Goal: Information Seeking & Learning: Learn about a topic

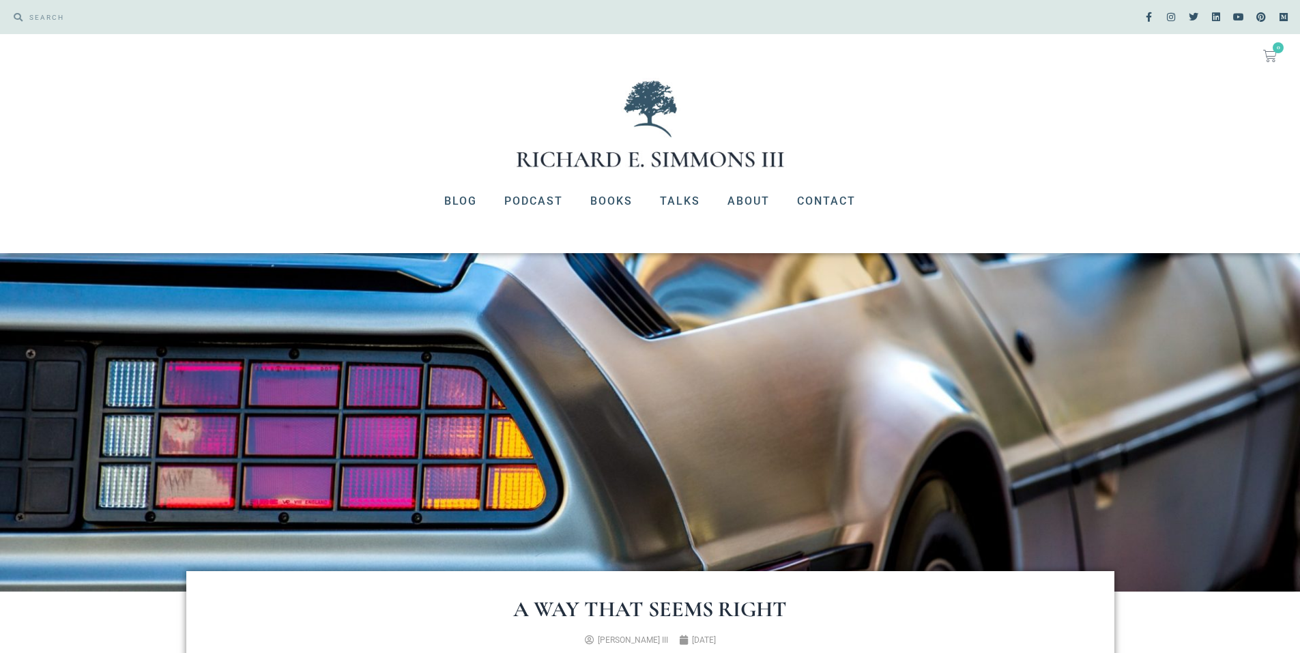
scroll to position [571, 0]
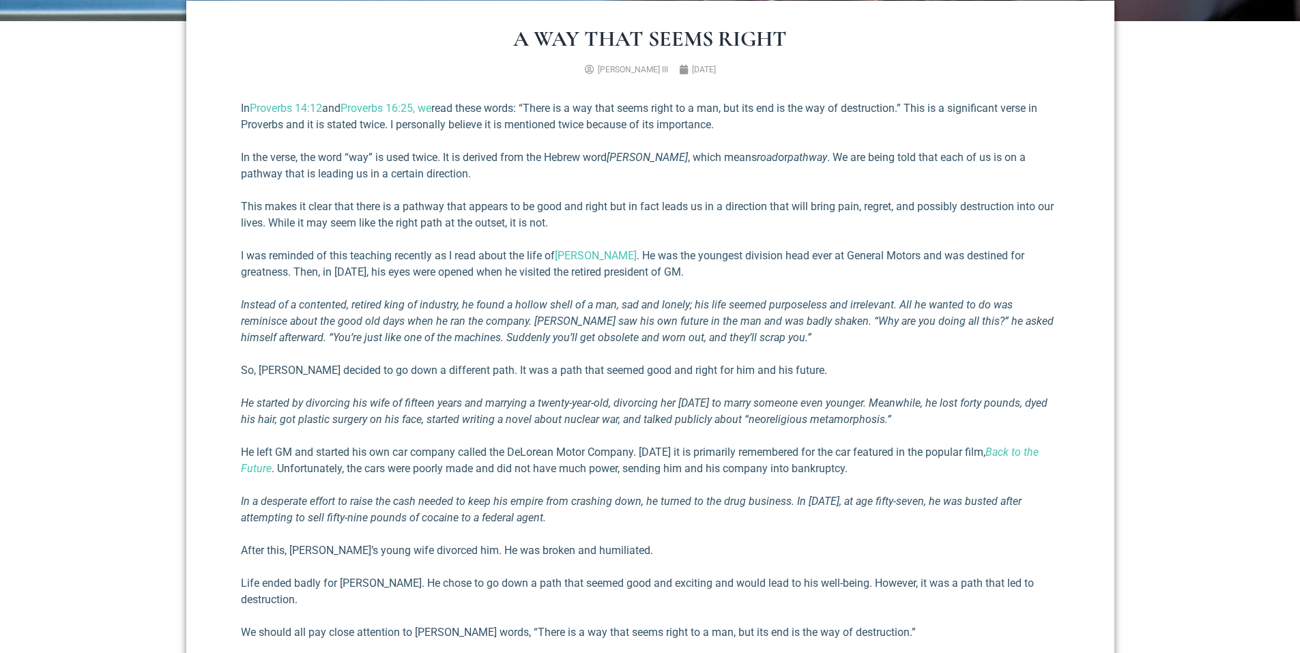
click at [426, 259] on p "I was reminded of this teaching recently as I read about the life of [PERSON_NA…" at bounding box center [650, 264] width 819 height 33
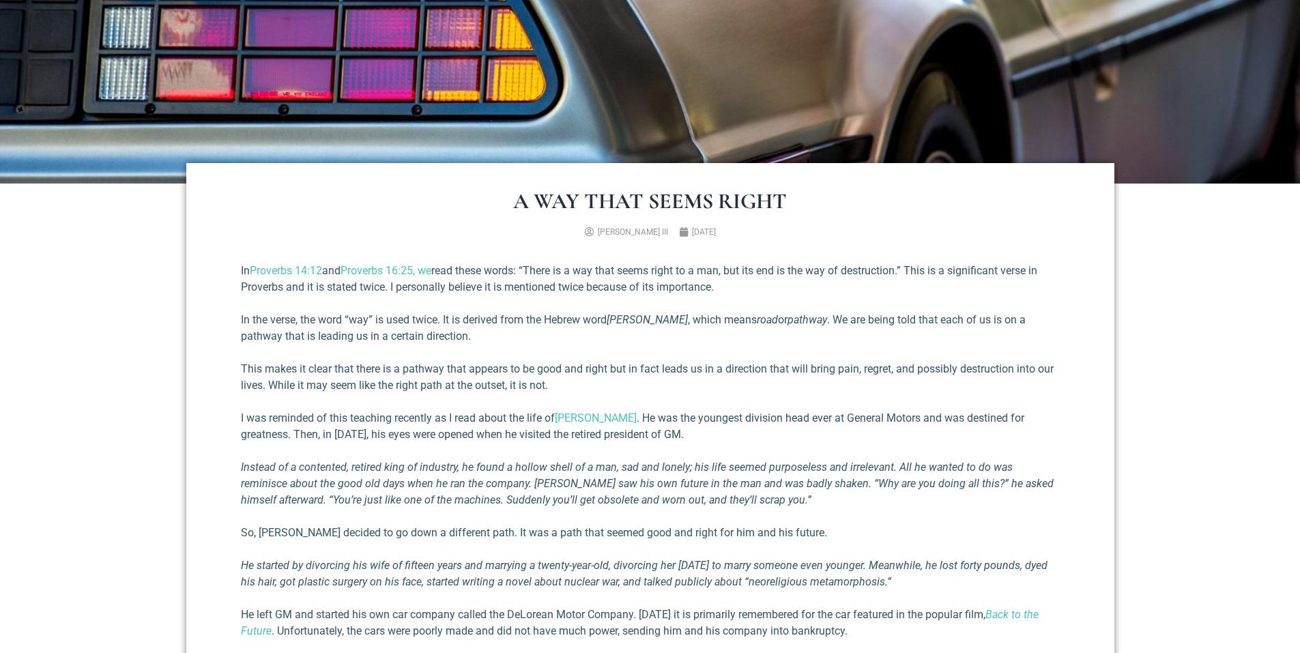
scroll to position [546, 0]
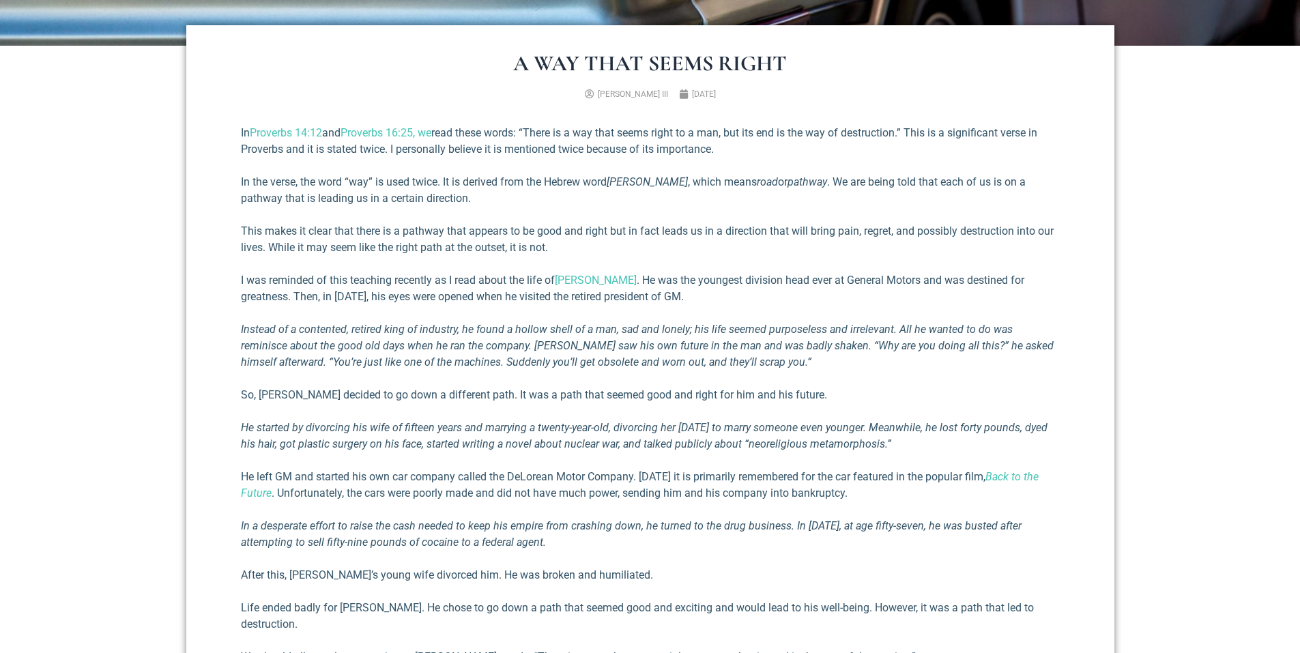
click at [429, 362] on em "Instead of a contented, retired king of industry, he found a hollow shell of a …" at bounding box center [647, 346] width 813 height 46
click at [489, 360] on em "Instead of a contented, retired king of industry, he found a hollow shell of a …" at bounding box center [647, 346] width 813 height 46
click at [541, 358] on em "Instead of a contented, retired king of industry, he found a hollow shell of a …" at bounding box center [647, 346] width 813 height 46
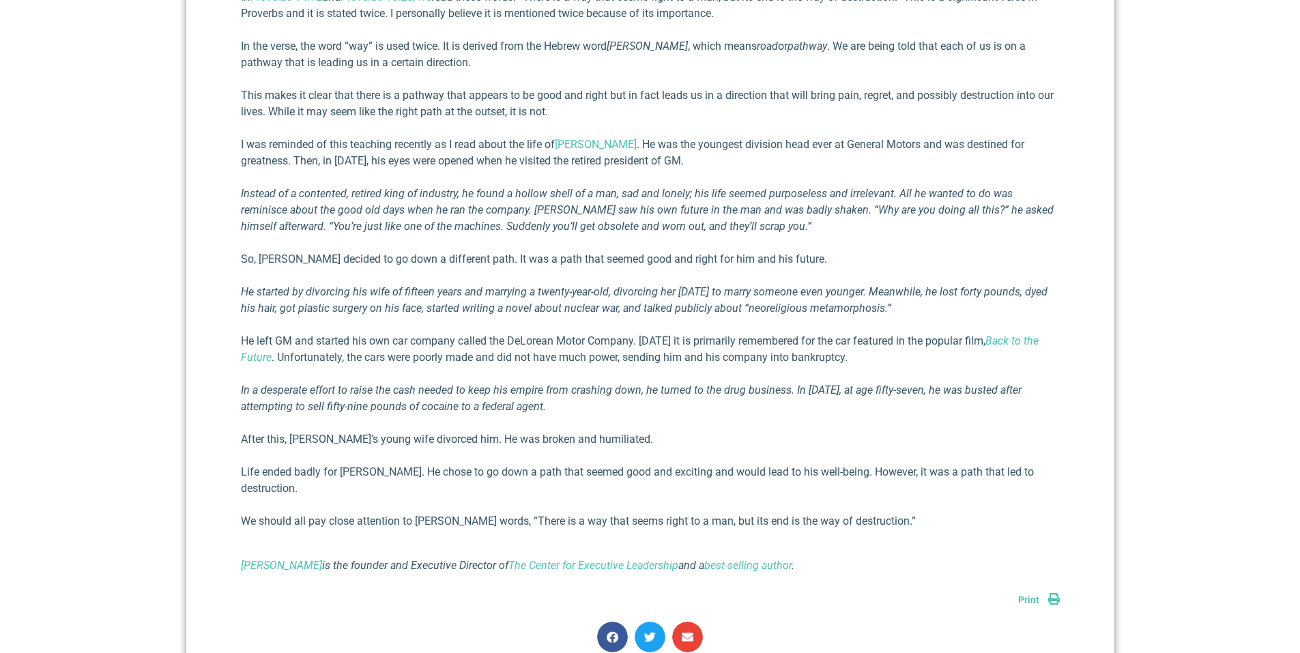
scroll to position [683, 0]
click at [530, 241] on div "In Proverbs 14:12 and Proverbs 16:25, we read these words: “There is a way that…" at bounding box center [650, 280] width 819 height 585
click at [505, 210] on em "Instead of a contented, retired king of industry, he found a hollow shell of a …" at bounding box center [647, 209] width 813 height 46
click at [512, 136] on div "In Proverbs 14:12 and Proverbs 16:25, we read these words: “There is a way that…" at bounding box center [650, 280] width 819 height 585
click at [717, 154] on p "I was reminded of this teaching recently as I read about the life of [PERSON_NA…" at bounding box center [650, 152] width 819 height 33
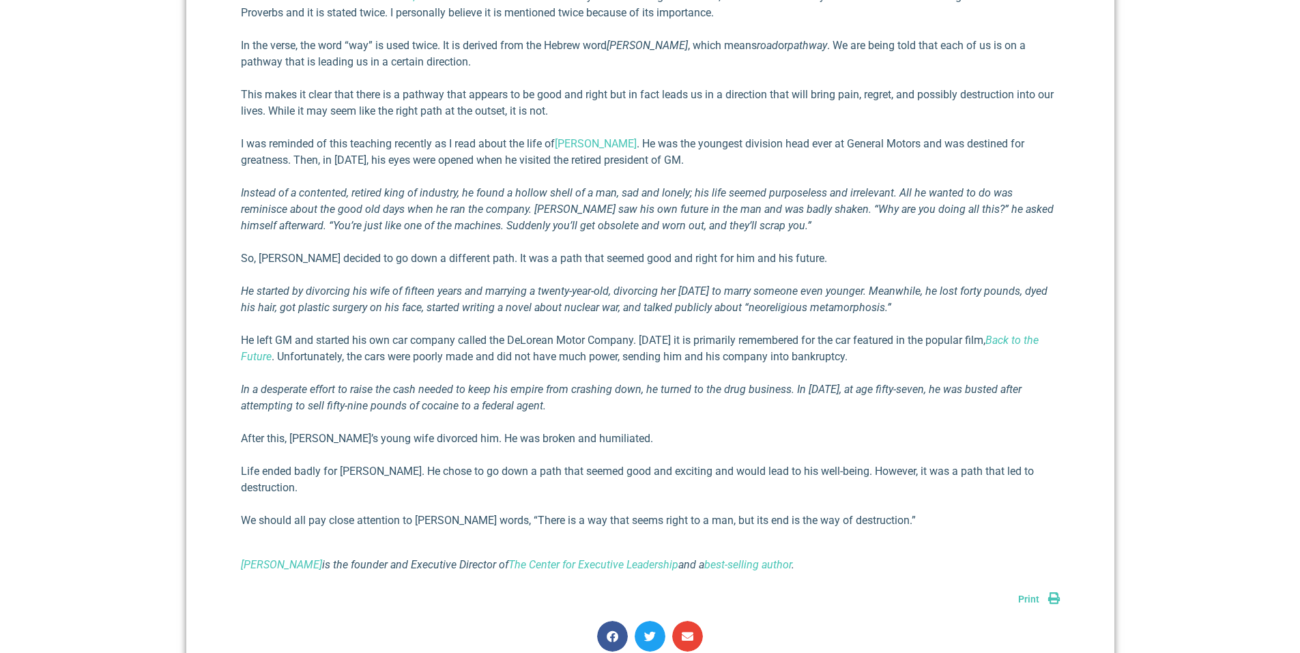
click at [97, 225] on section "A Way That Seems Right [PERSON_NAME] III [DATE] In Proverbs 14:12 and Proverbs …" at bounding box center [650, 283] width 1300 height 749
click at [304, 179] on div "In Proverbs 14:12 and Proverbs 16:25, we read these words: “There is a way that…" at bounding box center [650, 280] width 819 height 585
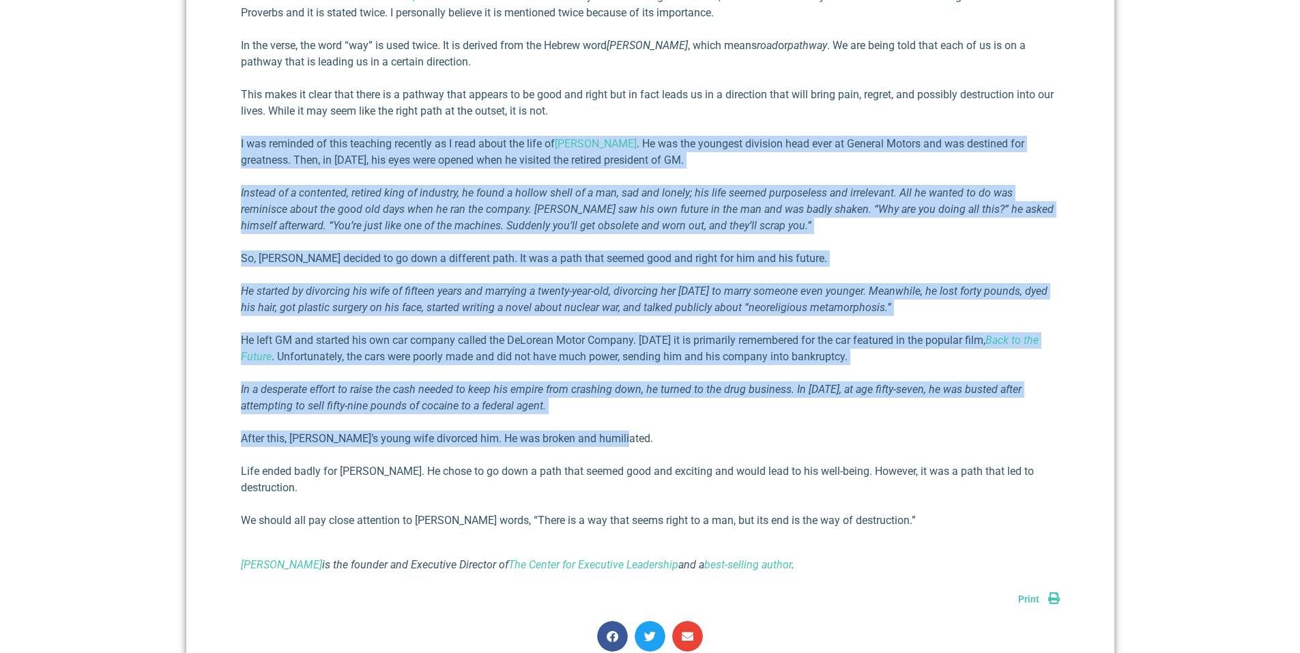
drag, startPoint x: 234, startPoint y: 144, endPoint x: 650, endPoint y: 433, distance: 507.1
click at [650, 433] on div "A Way That Seems Right [PERSON_NAME] III [DATE] In Proverbs 14:12 and Proverbs …" at bounding box center [650, 284] width 928 height 790
copy div "L ips dolorsit am cons adipisci elitsedd ei T inci utlab etd magn al Enim AdMin…"
